Goal: Go to known website: Access a specific website the user already knows

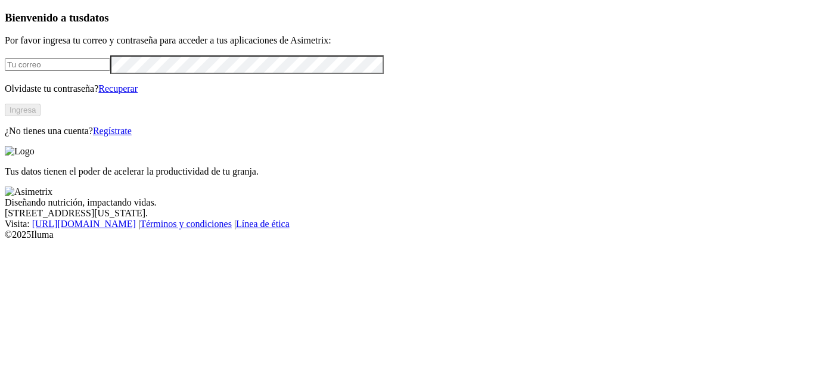
type input "[PERSON_NAME][EMAIL_ADDRESS][PERSON_NAME][PERSON_NAME][DOMAIN_NAME]"
click at [41, 116] on button "Ingresa" at bounding box center [23, 110] width 36 height 13
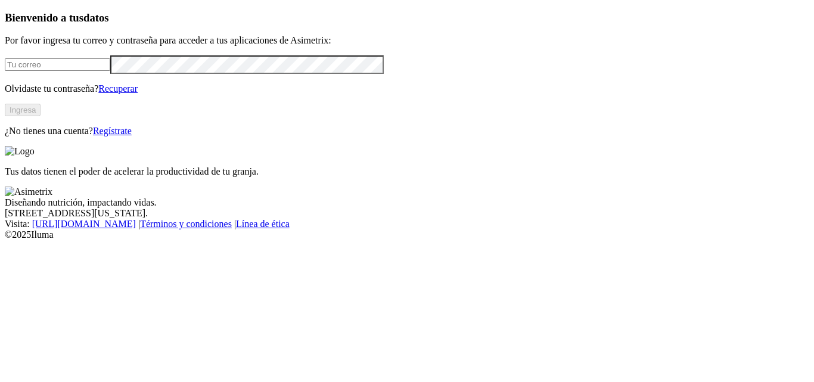
type input "[PERSON_NAME][EMAIL_ADDRESS][PERSON_NAME][PERSON_NAME][DOMAIN_NAME]"
click at [41, 116] on button "Ingresa" at bounding box center [23, 110] width 36 height 13
